Goal: Obtain resource: Obtain resource

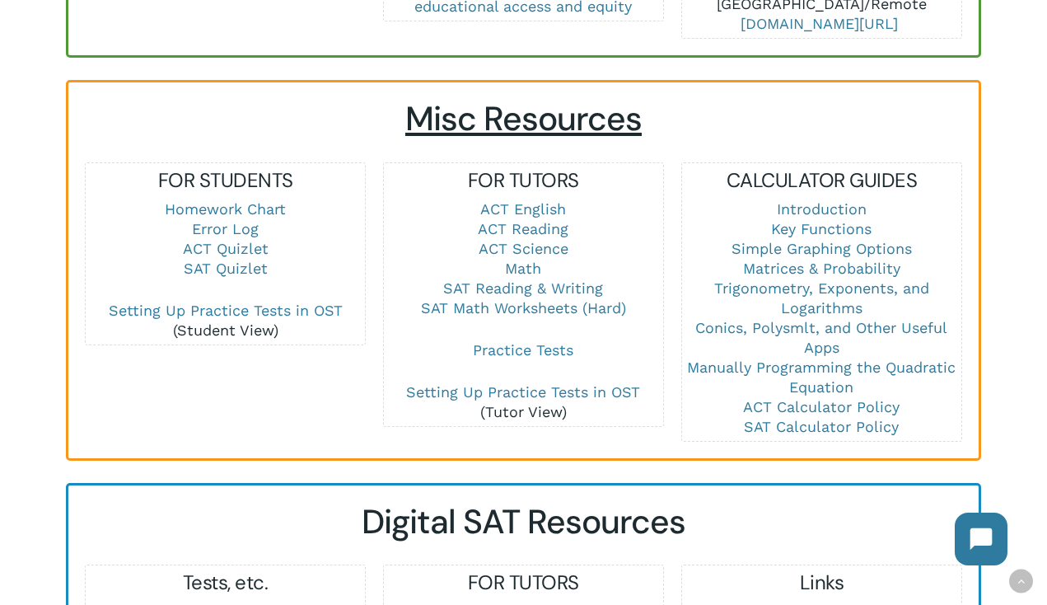
scroll to position [1090, 0]
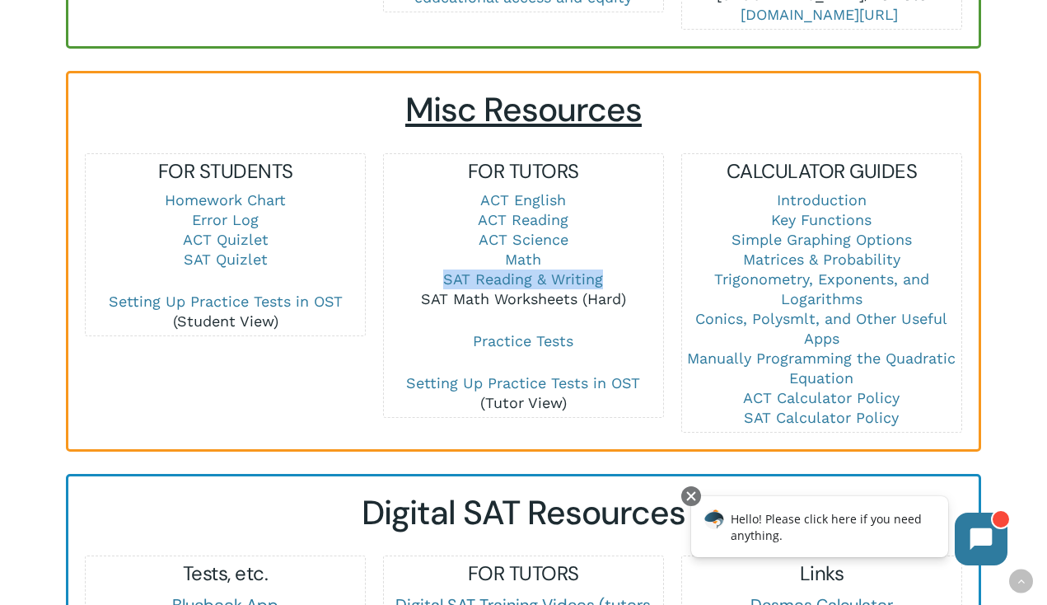
click at [486, 290] on link "SAT Math Worksheets (Hard)" at bounding box center [523, 298] width 205 height 17
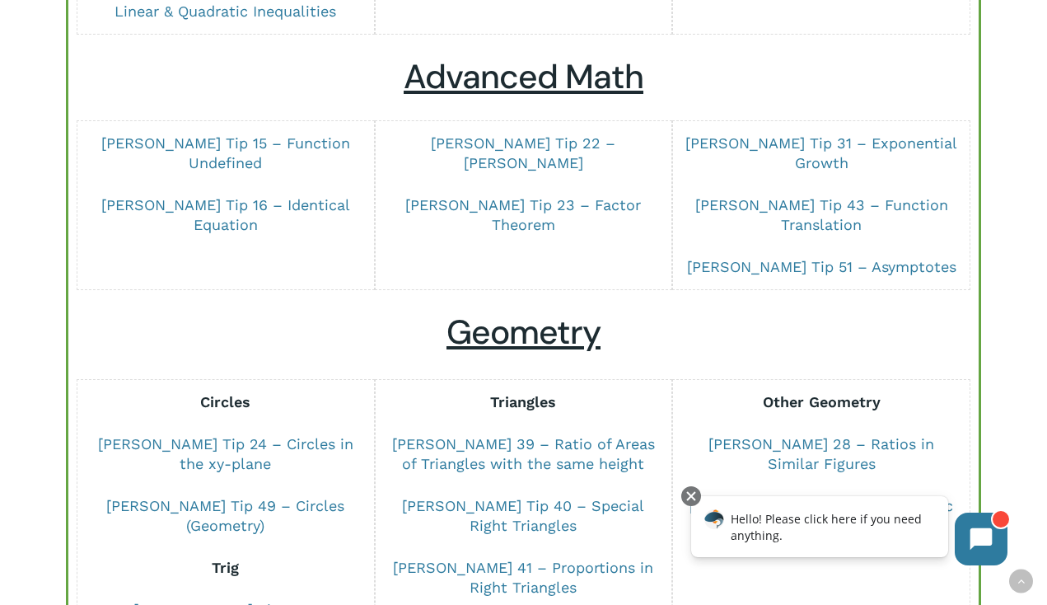
scroll to position [626, 0]
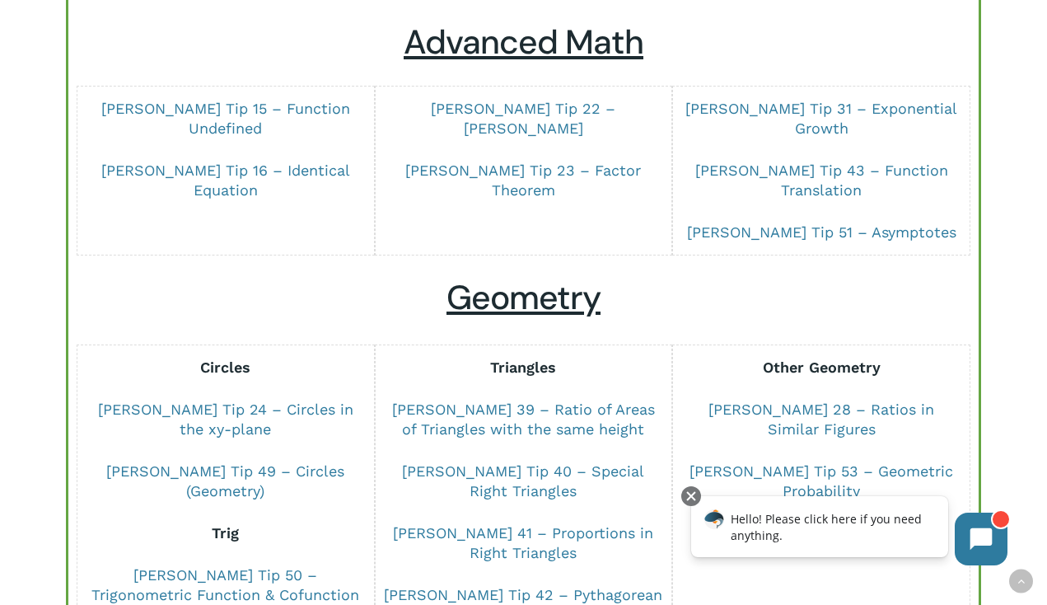
click at [43, 354] on div "dSAT Math Worksheets (Hard) Algebra Linear Functions [PERSON_NAME] Tip 1 – Line…" at bounding box center [523, 298] width 1047 height 1615
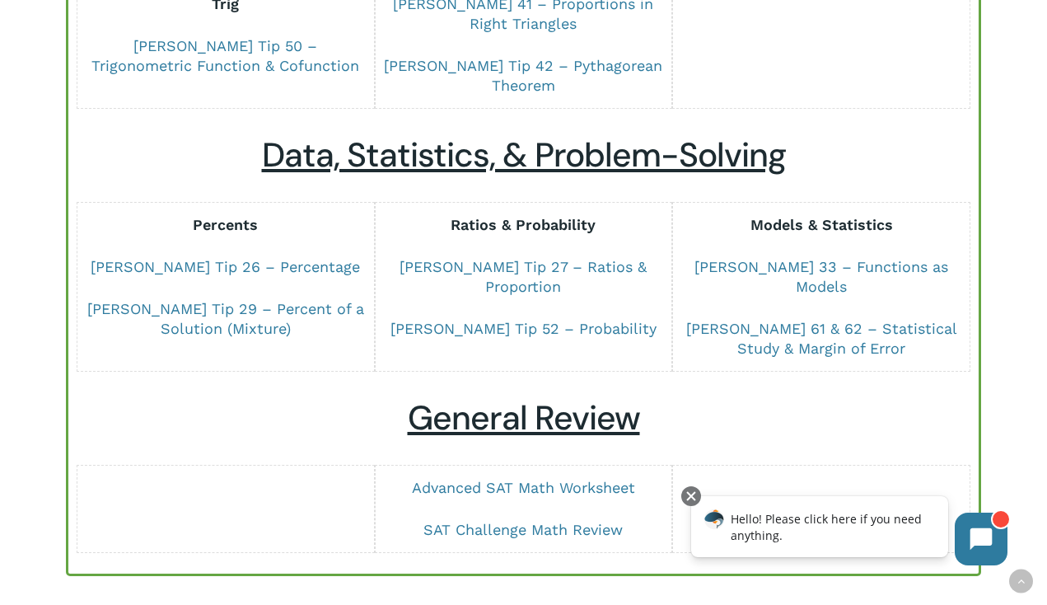
scroll to position [1168, 0]
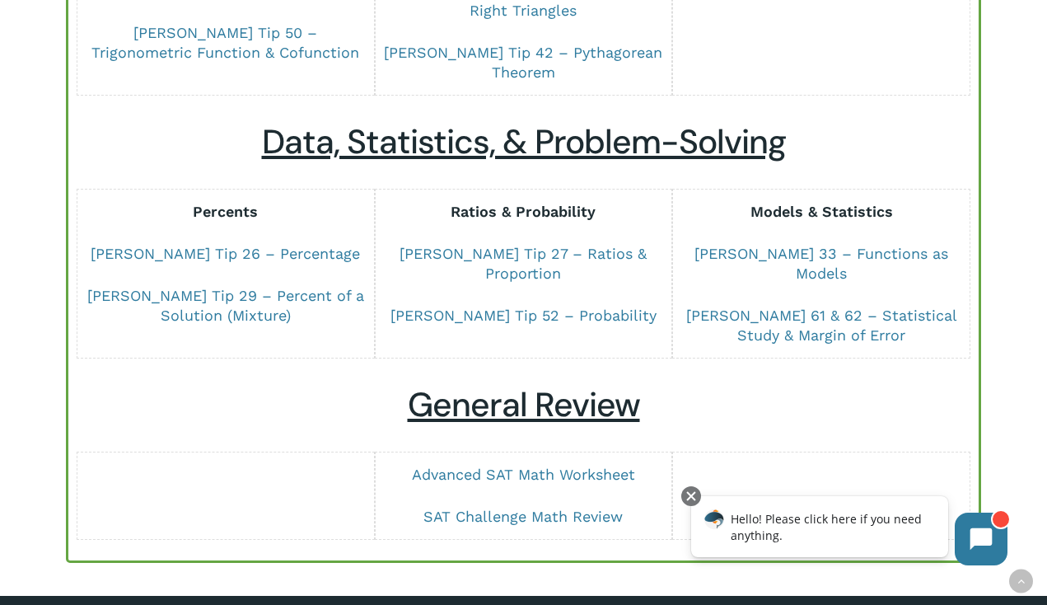
click at [843, 385] on h2 "General Review" at bounding box center [523, 405] width 877 height 40
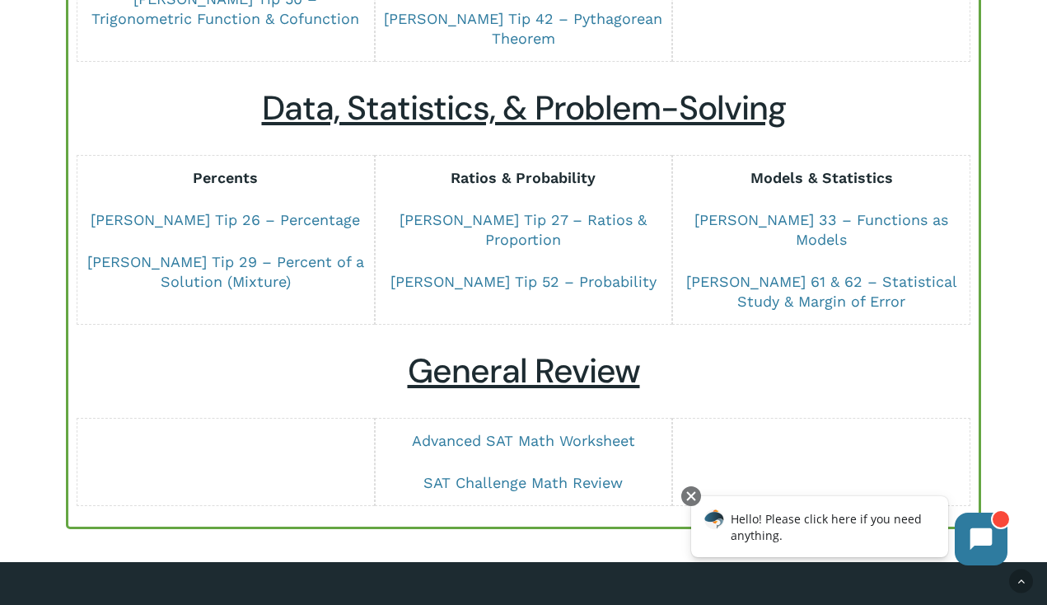
scroll to position [1203, 0]
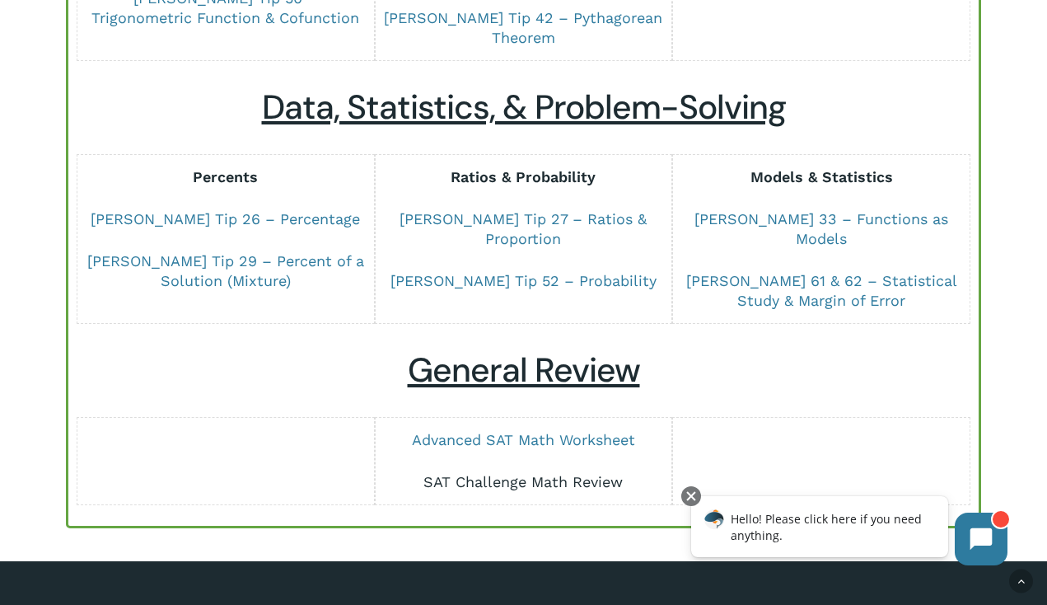
click at [517, 473] on link "SAT Challenge Math Review" at bounding box center [522, 481] width 199 height 17
